Goal: Transaction & Acquisition: Purchase product/service

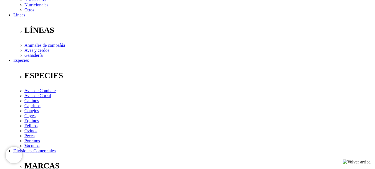
scroll to position [167, 0]
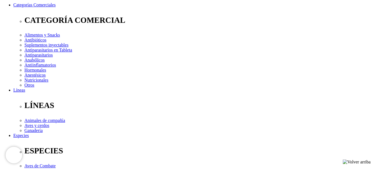
scroll to position [83, 0]
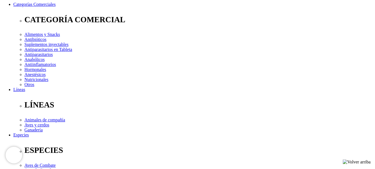
checkbox input "true"
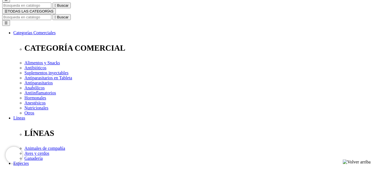
scroll to position [56, 0]
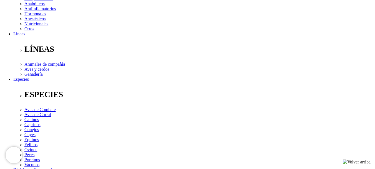
scroll to position [111, 0]
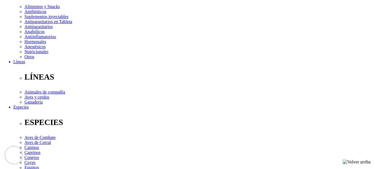
checkbox input "true"
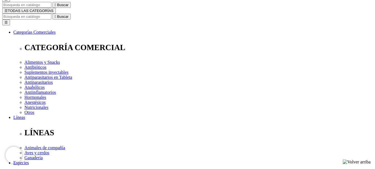
scroll to position [83, 0]
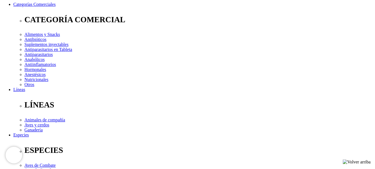
checkbox input "true"
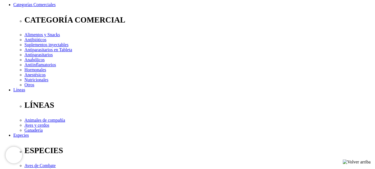
scroll to position [83, 0]
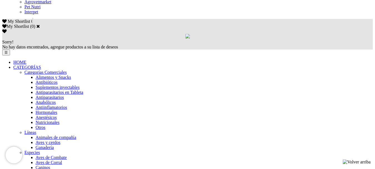
scroll to position [361, 0]
